Goal: Use online tool/utility: Utilize a website feature to perform a specific function

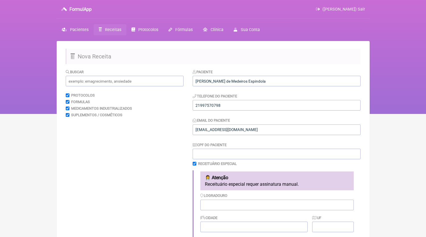
scroll to position [210, 0]
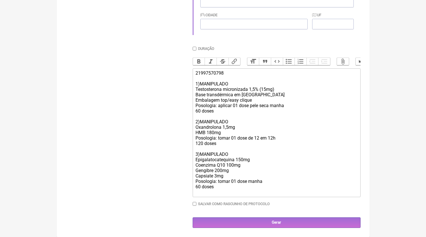
click at [257, 217] on div "Paciente Carla Galvão Rezende de Medeiros Espindola Telefone do Paciente 219975…" at bounding box center [277, 46] width 168 height 361
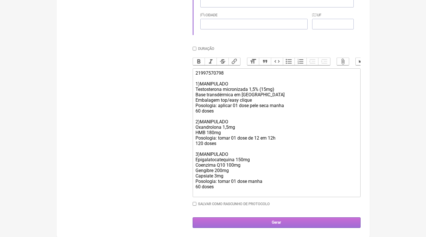
click at [239, 225] on input "Gerar" at bounding box center [277, 222] width 168 height 11
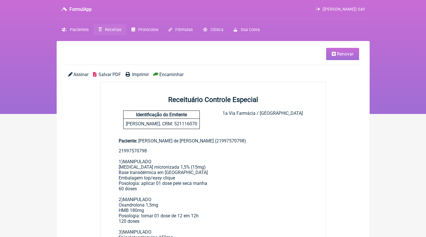
click at [113, 75] on span "Salvar PDF" at bounding box center [109, 74] width 22 height 5
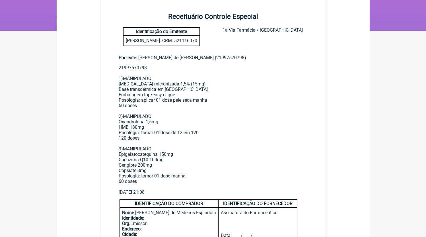
scroll to position [14, 0]
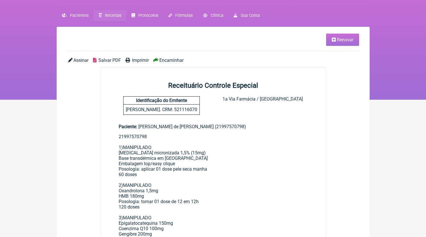
click at [105, 22] on nav "FormulApp ([PERSON_NAME]) Sair [GEOGRAPHIC_DATA] Receitas Protocolos Fórmulas […" at bounding box center [213, 43] width 426 height 114
click at [104, 14] on link "Receitas" at bounding box center [110, 15] width 33 height 11
